Goal: Information Seeking & Learning: Find specific page/section

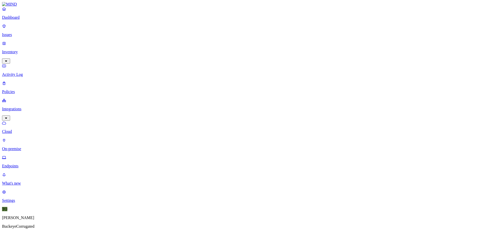
click at [28, 146] on p "On-premise" at bounding box center [243, 148] width 482 height 5
click at [23, 129] on p "Cloud" at bounding box center [243, 131] width 482 height 5
drag, startPoint x: 89, startPoint y: 35, endPoint x: 198, endPoint y: 91, distance: 121.8
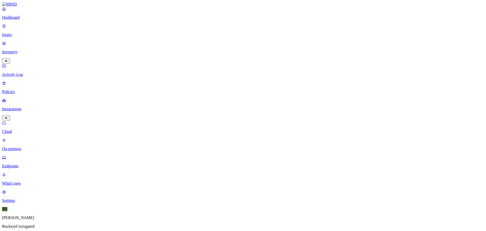
click at [21, 50] on p "Inventory" at bounding box center [243, 52] width 482 height 5
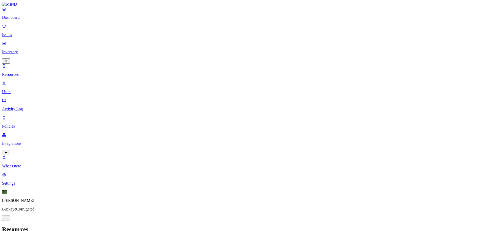
click at [24, 72] on p "Resources" at bounding box center [243, 74] width 482 height 5
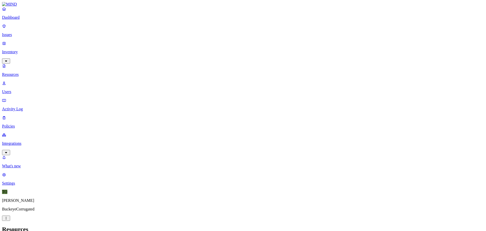
click at [27, 72] on p "Resources" at bounding box center [243, 74] width 482 height 5
click at [30, 72] on p "Resources" at bounding box center [243, 74] width 482 height 5
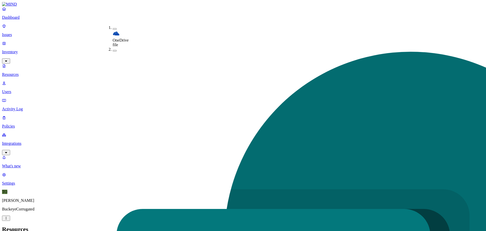
click at [44, 135] on nav "Dashboard Issues Inventory Resources Users Activity Log Policies Integrations W…" at bounding box center [243, 96] width 482 height 179
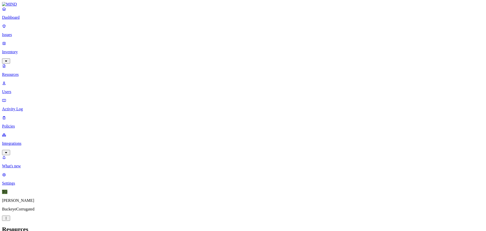
scroll to position [122, 0]
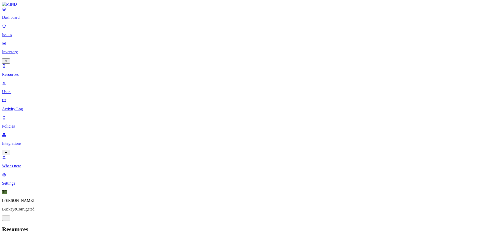
type input "pers"
